Goal: Task Accomplishment & Management: Manage account settings

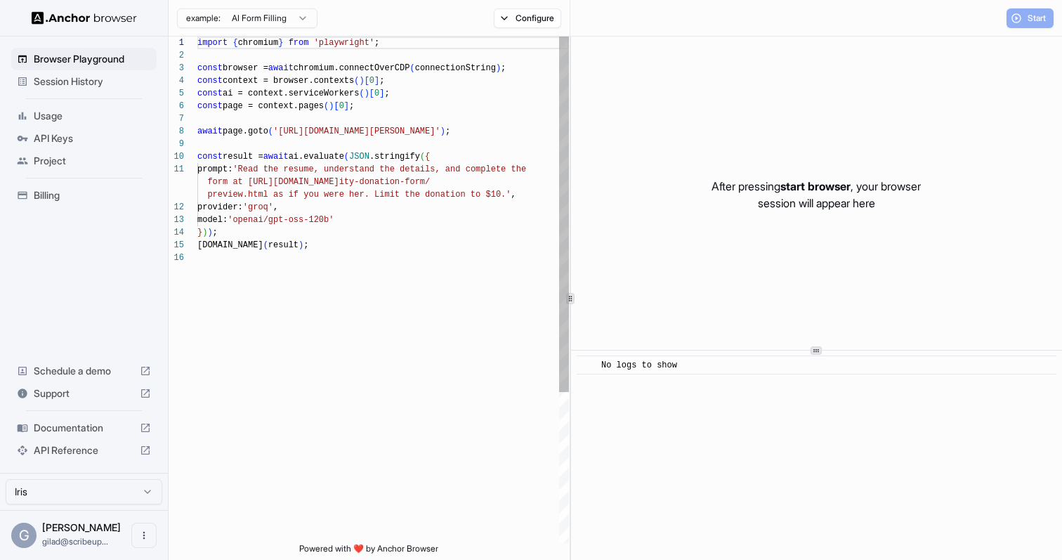
scroll to position [126, 0]
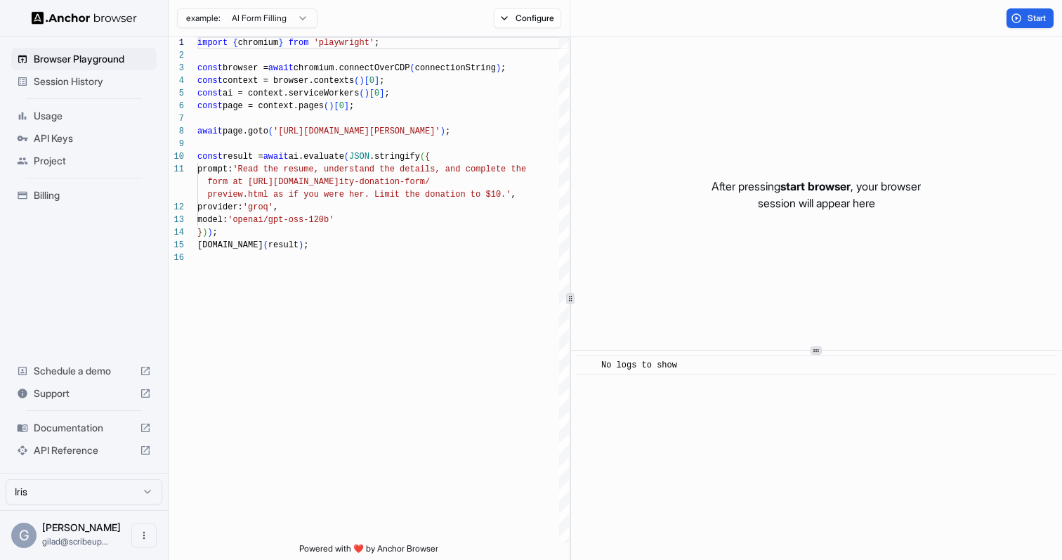
click at [108, 145] on span "API Keys" at bounding box center [92, 138] width 117 height 14
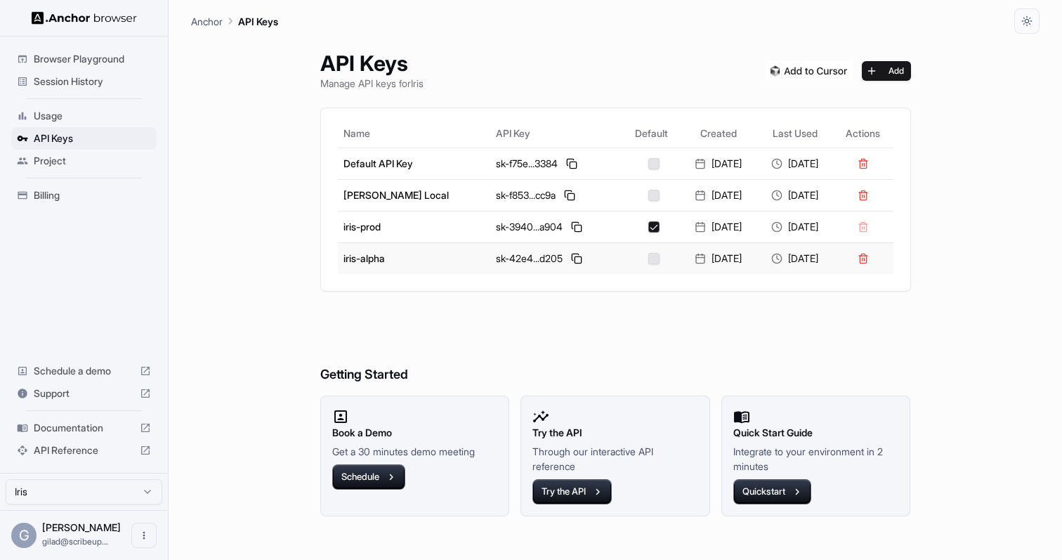
click at [649, 262] on button "button" at bounding box center [654, 258] width 11 height 11
type button "on"
